Goal: Task Accomplishment & Management: Use online tool/utility

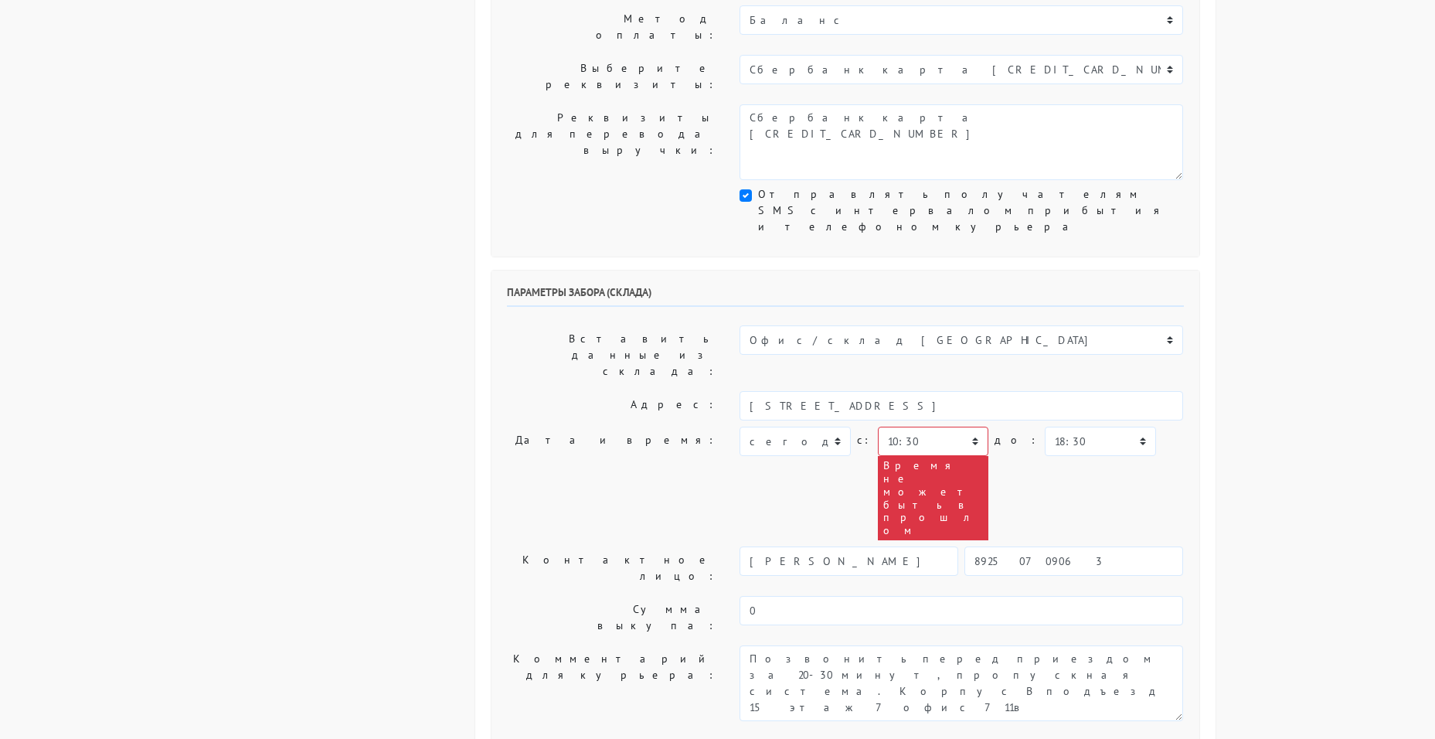
scroll to position [464, 0]
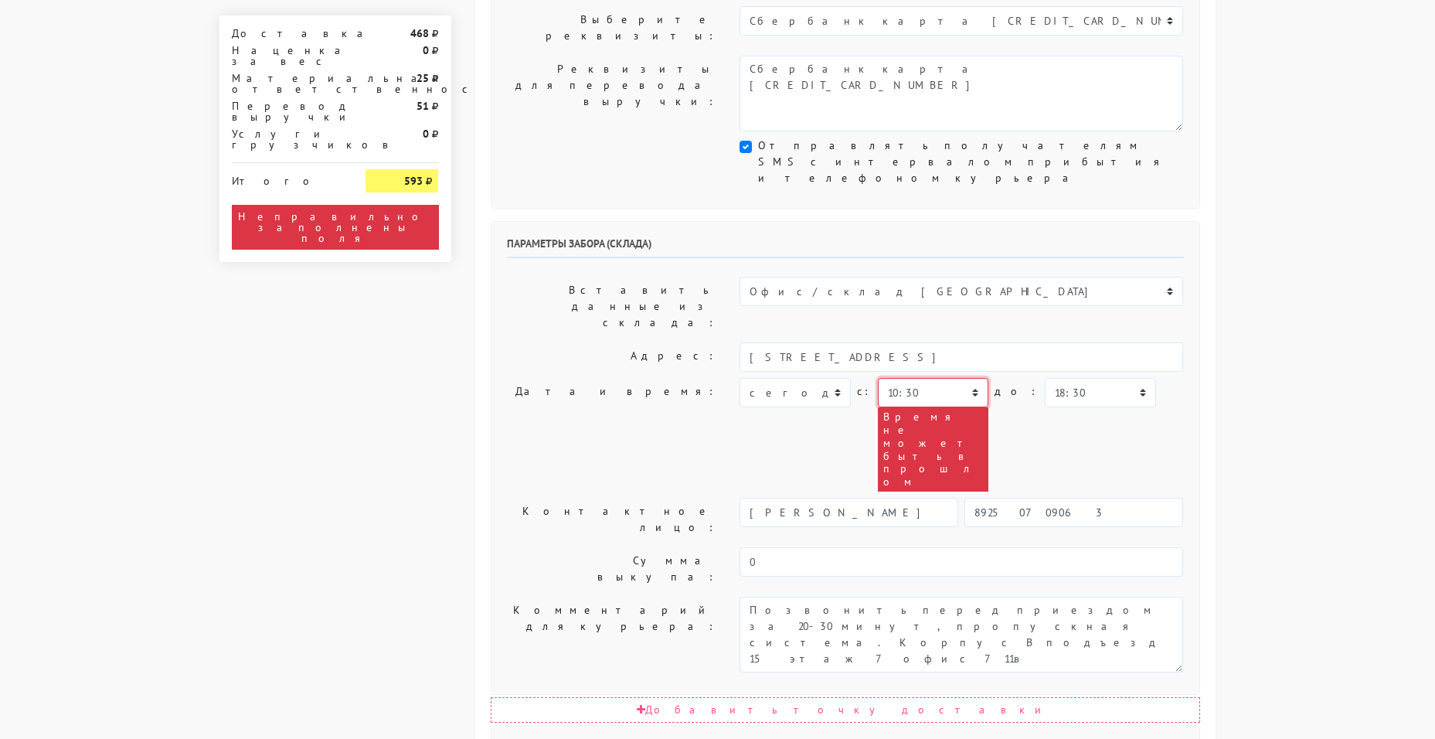
click at [888, 378] on select "00:00 00:30 01:00 01:30 02:00 02:30 03:00 03:30 04:00 04:30 05:00 05:30 06:00 0…" at bounding box center [933, 392] width 110 height 29
select select "16:30"
click at [878, 378] on select "00:00 00:30 01:00 01:30 02:00 02:30 03:00 03:30 04:00 04:30 05:00 05:30 06:00 0…" at bounding box center [933, 392] width 110 height 29
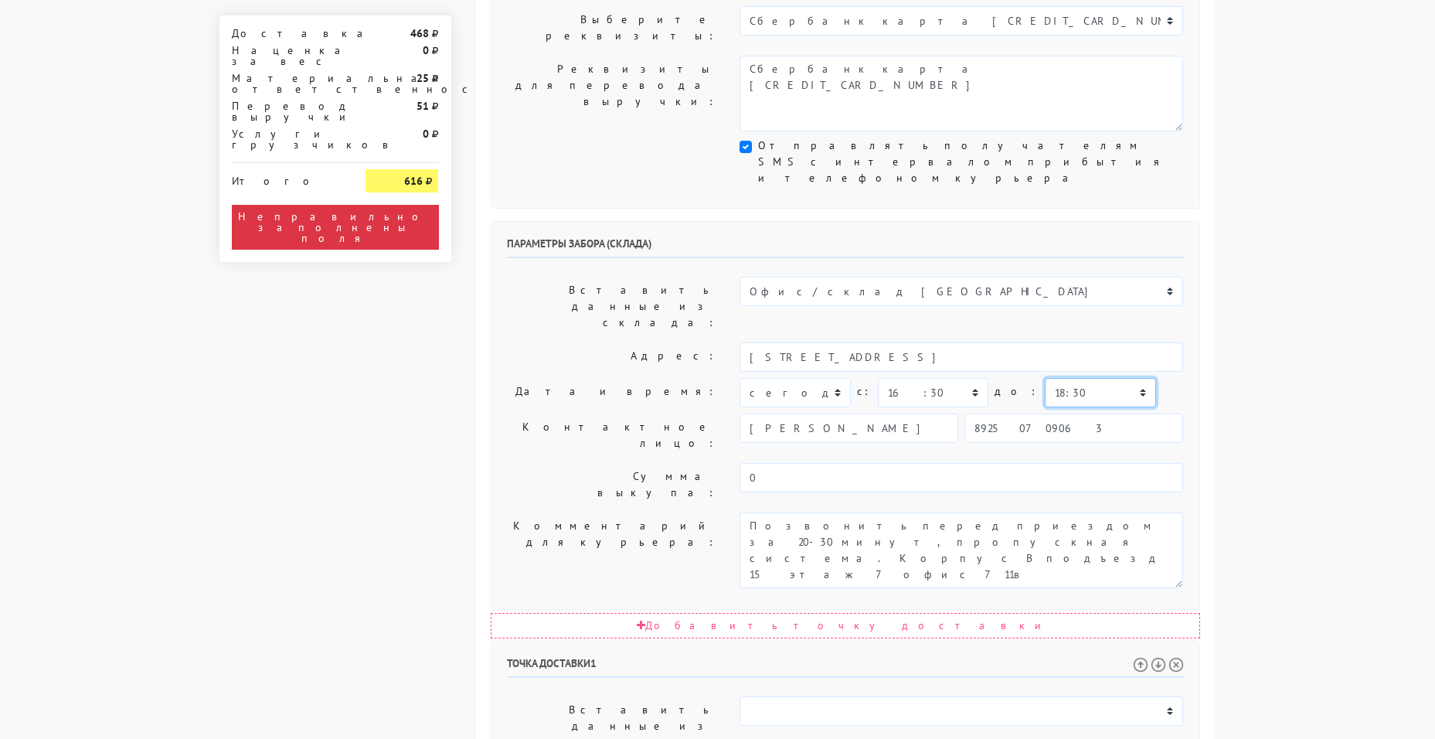
click at [1055, 378] on select "00:00 00:30 01:00 01:30 02:00 02:30 03:00 03:30 04:00 04:30 05:00 05:30 06:00 0…" at bounding box center [1100, 392] width 110 height 29
select select "16:30"
click at [1045, 378] on select "00:00 00:30 01:00 01:30 02:00 02:30 03:00 03:30 04:00 04:30 05:00 05:30 06:00 0…" at bounding box center [1100, 392] width 110 height 29
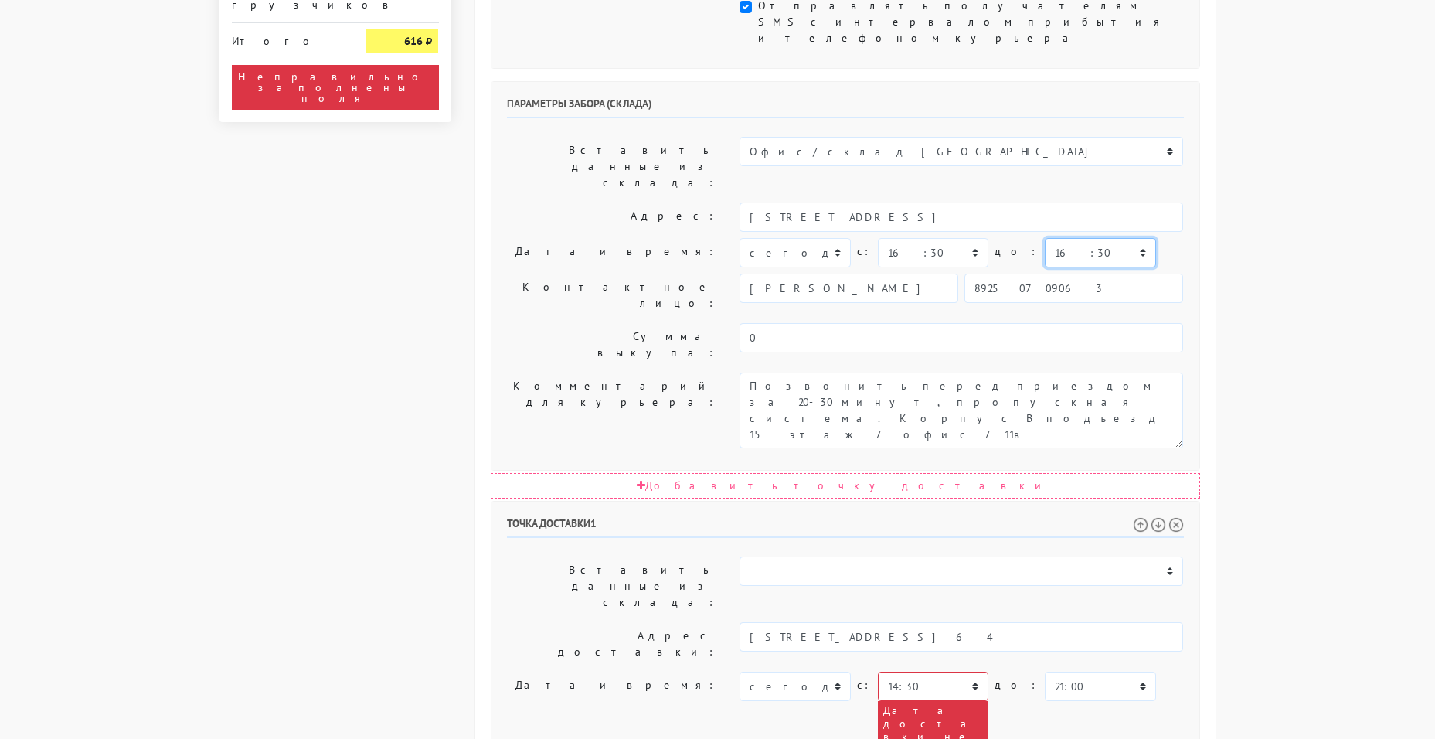
scroll to position [745, 0]
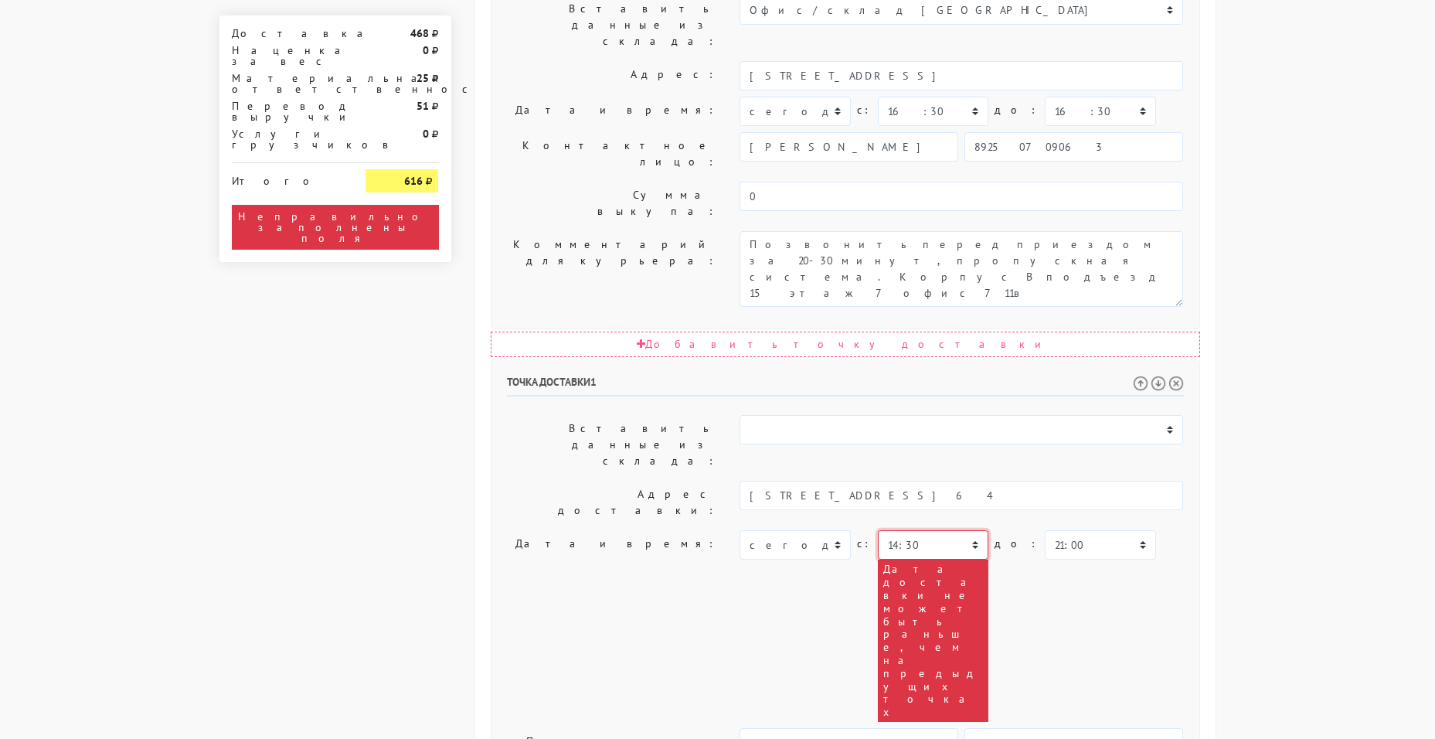
click at [896, 530] on select "00:00 00:30 01:00 01:30 02:00 02:30 03:00 03:30 04:00 04:30 05:00 05:30 06:00 0…" at bounding box center [933, 544] width 110 height 29
select select "17:00"
click at [878, 530] on select "00:00 00:30 01:00 01:30 02:00 02:30 03:00 03:30 04:00 04:30 05:00 05:30 06:00 0…" at bounding box center [933, 544] width 110 height 29
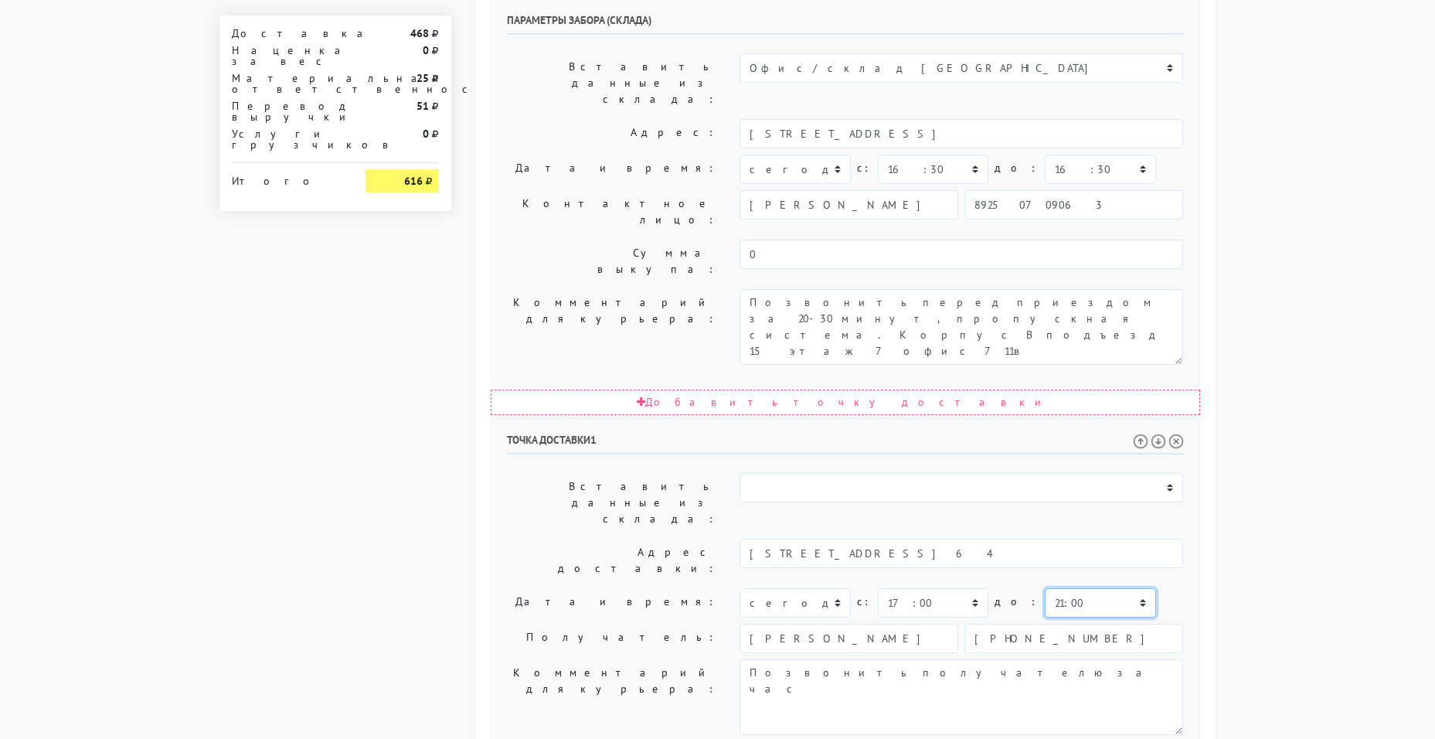
click at [1065, 588] on select "00:00 00:30 01:00 01:30 02:00 02:30 03:00 03:30 04:00 04:30 05:00 05:30 06:00 0…" at bounding box center [1100, 602] width 110 height 29
select select "19:00"
click at [1045, 588] on select "00:00 00:30 01:00 01:30 02:00 02:30 03:00 03:30 04:00 04:30 05:00 05:30 06:00 0…" at bounding box center [1100, 602] width 110 height 29
click at [1330, 374] on body "[DOMAIN_NAME] [DOMAIN_NAME] Выйти Заказы Настройки 468" at bounding box center [717, 177] width 1435 height 1729
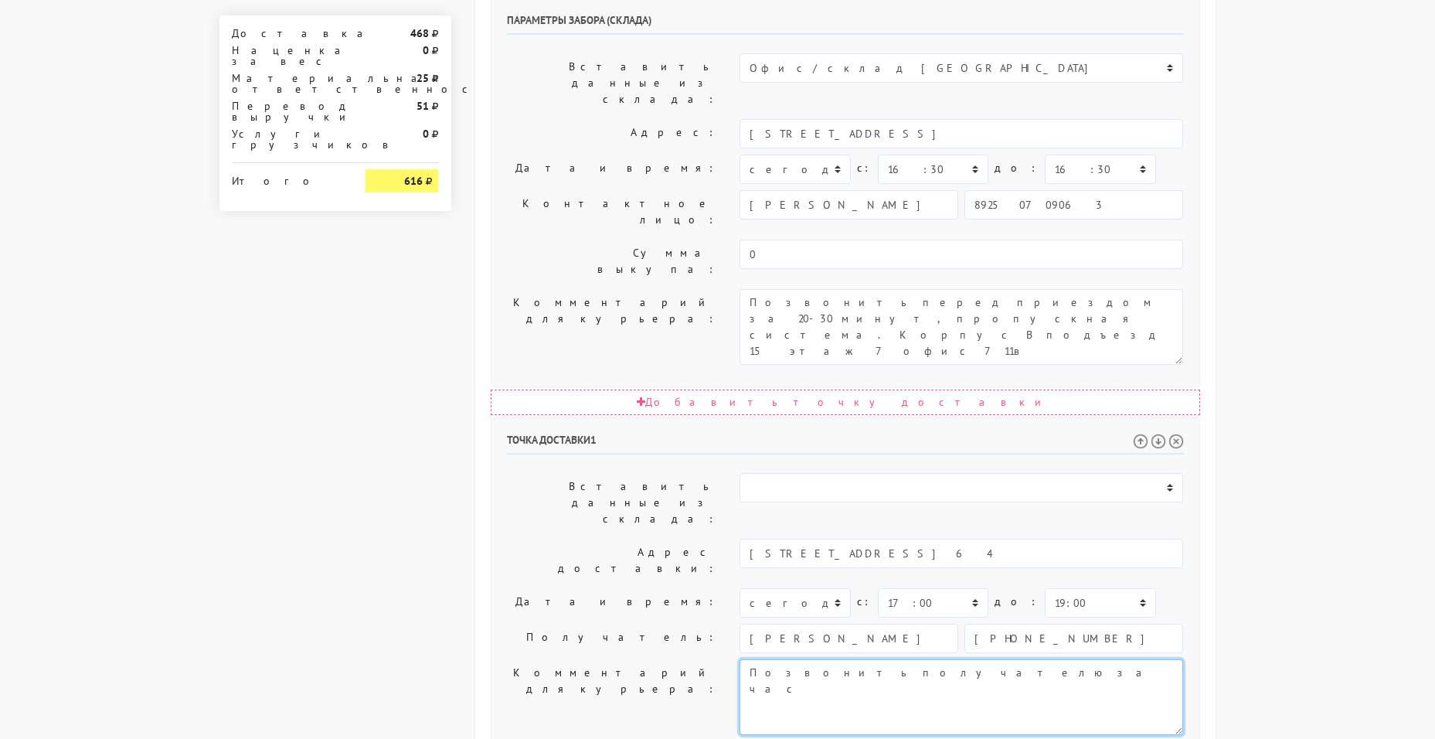
drag, startPoint x: 1011, startPoint y: 429, endPoint x: 907, endPoint y: 417, distance: 104.9
click at [1008, 659] on textarea "Позвонить получателю за час" at bounding box center [960, 697] width 443 height 76
type textarea "Позвонить получателю за час и за полчаса Рубашка - 4.590р, доставка - 500р. Пер…"
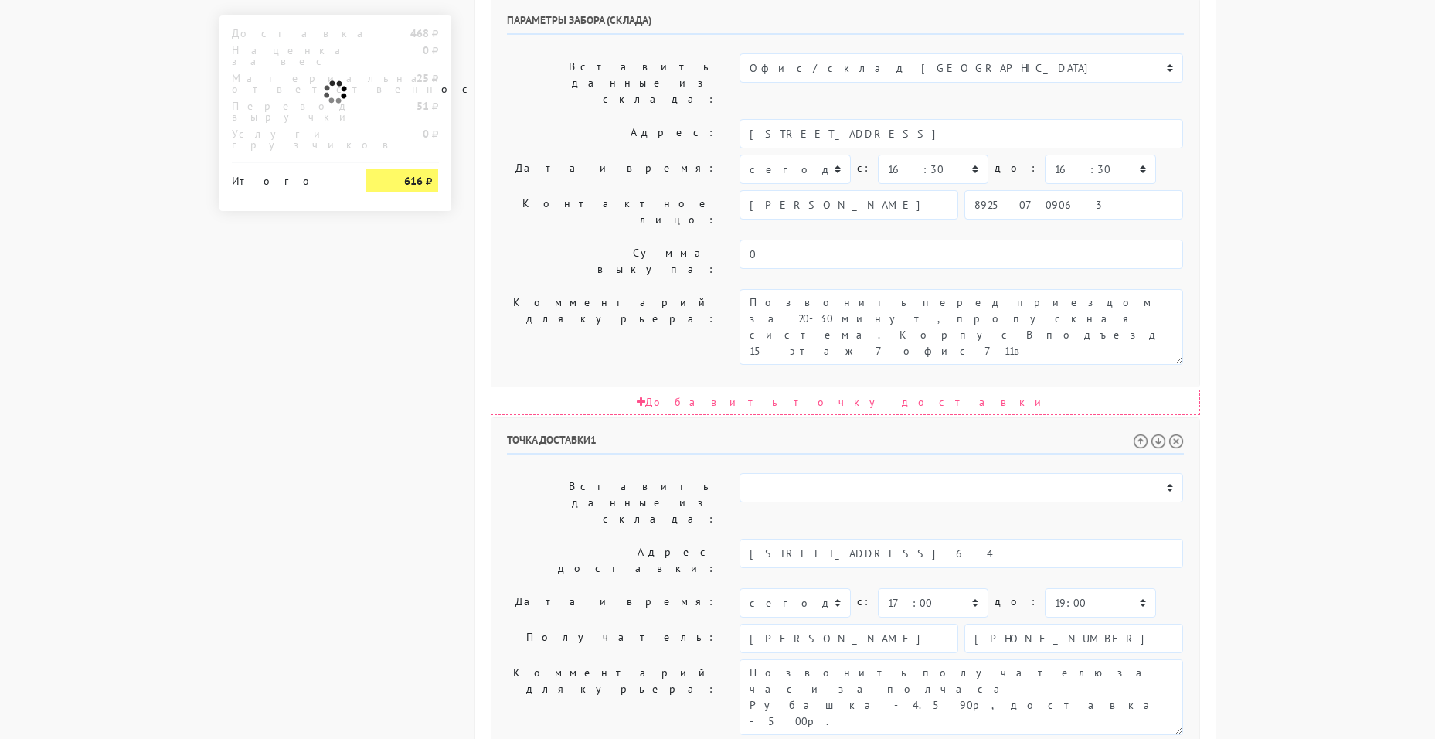
click at [1243, 343] on body "[DOMAIN_NAME] [DOMAIN_NAME] Выйти Заказы Настройки 468" at bounding box center [717, 177] width 1435 height 1729
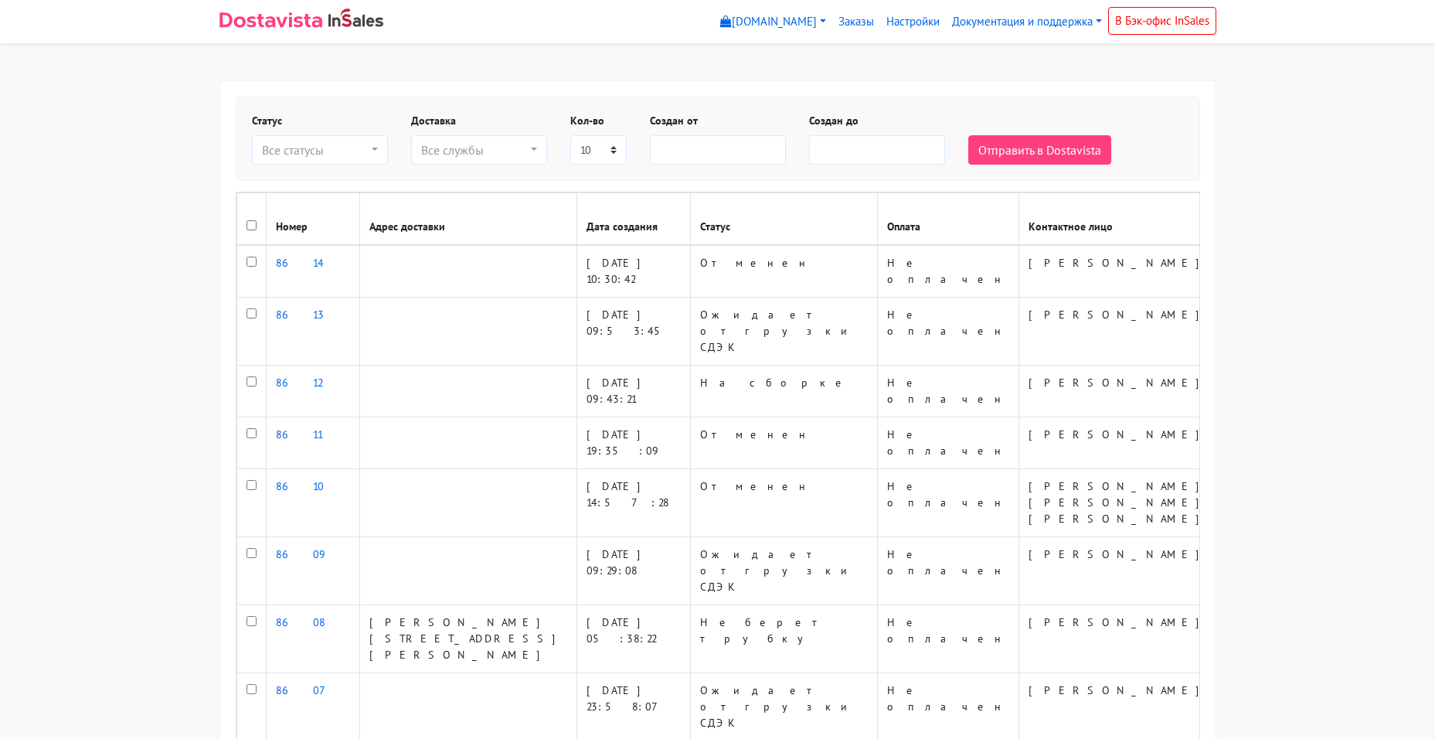
select select
click at [727, 29] on link "[DOMAIN_NAME]" at bounding box center [773, 22] width 118 height 30
click at [1061, 20] on link "Документация и поддержка" at bounding box center [1027, 22] width 162 height 30
click at [906, 24] on link "Настройки" at bounding box center [913, 22] width 66 height 30
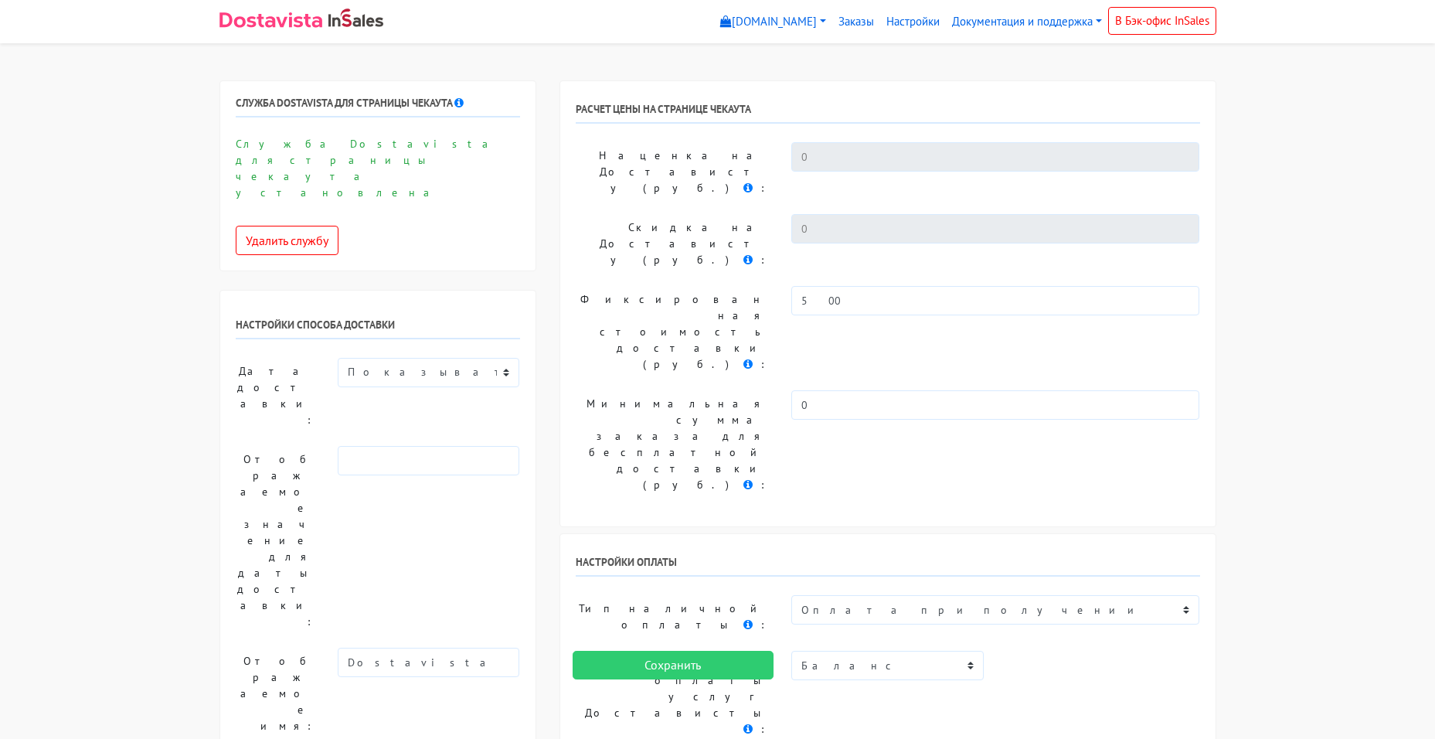
click at [284, 27] on img at bounding box center [270, 19] width 103 height 15
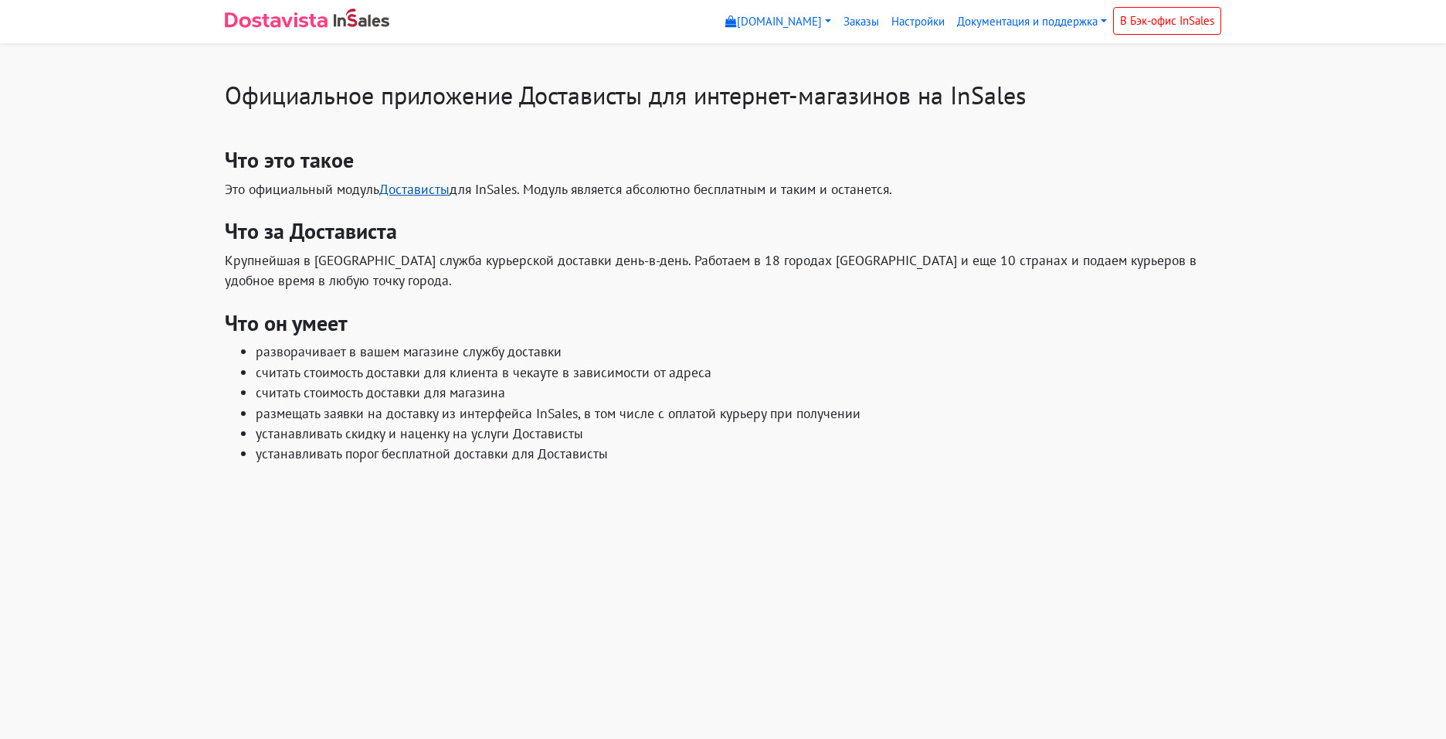
click at [415, 192] on link "Достависты" at bounding box center [414, 189] width 70 height 18
